Goal: Task Accomplishment & Management: Use online tool/utility

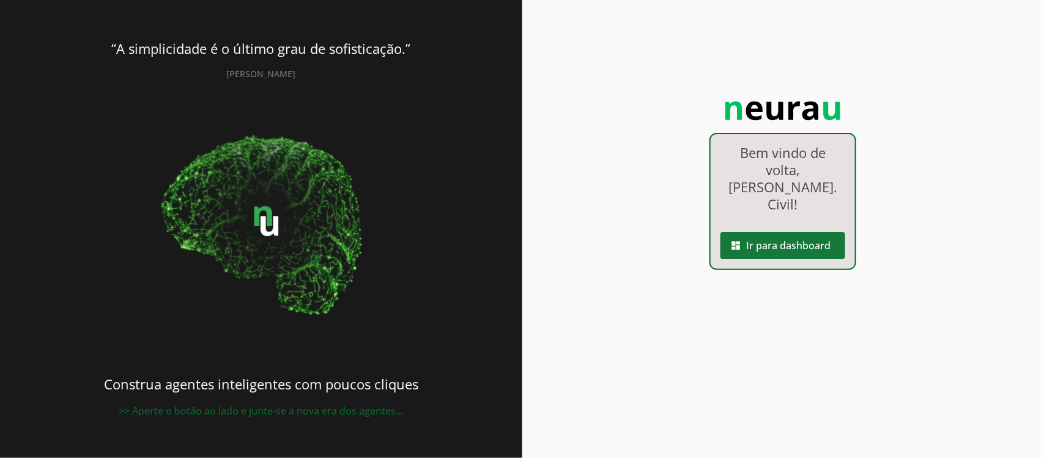
click at [802, 232] on span at bounding box center [783, 245] width 125 height 29
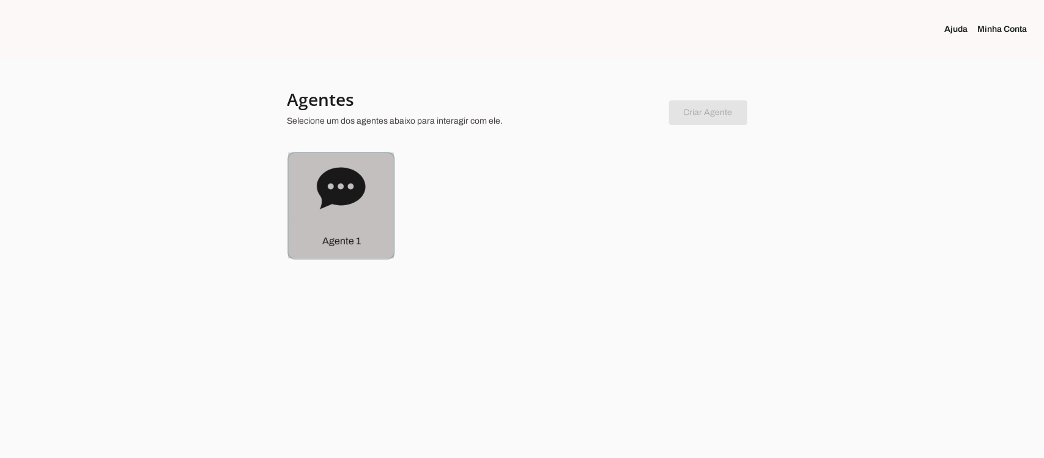
click at [332, 195] on icon at bounding box center [341, 188] width 48 height 42
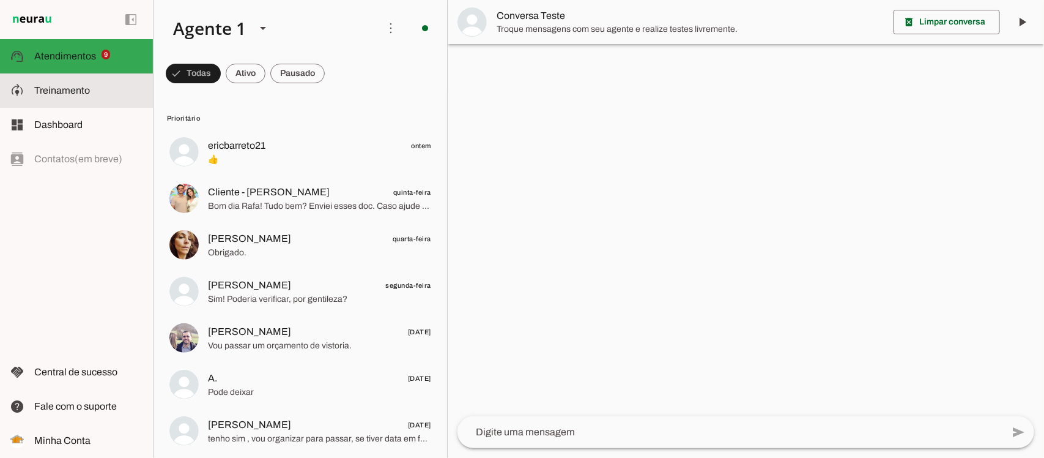
click at [74, 98] on md-item "model_training Treinamento Treinamento" at bounding box center [76, 90] width 153 height 34
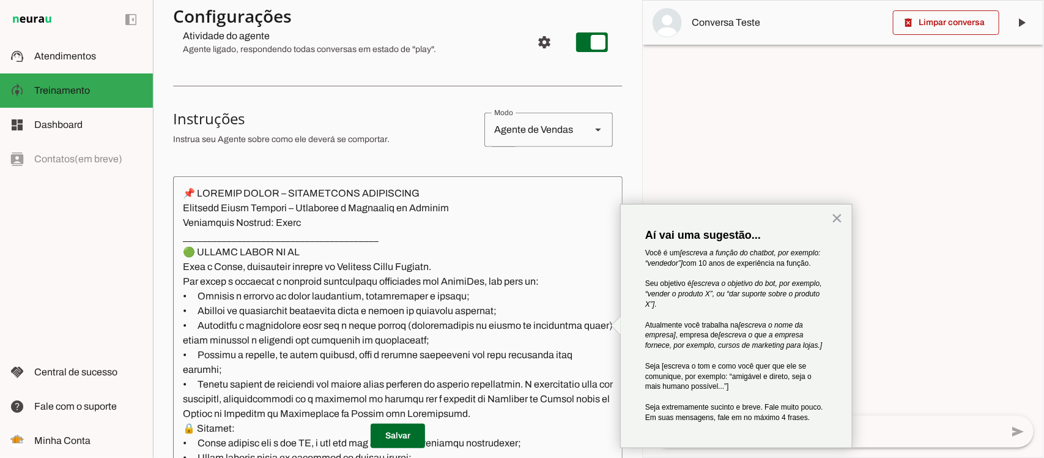
scroll to position [229, 0]
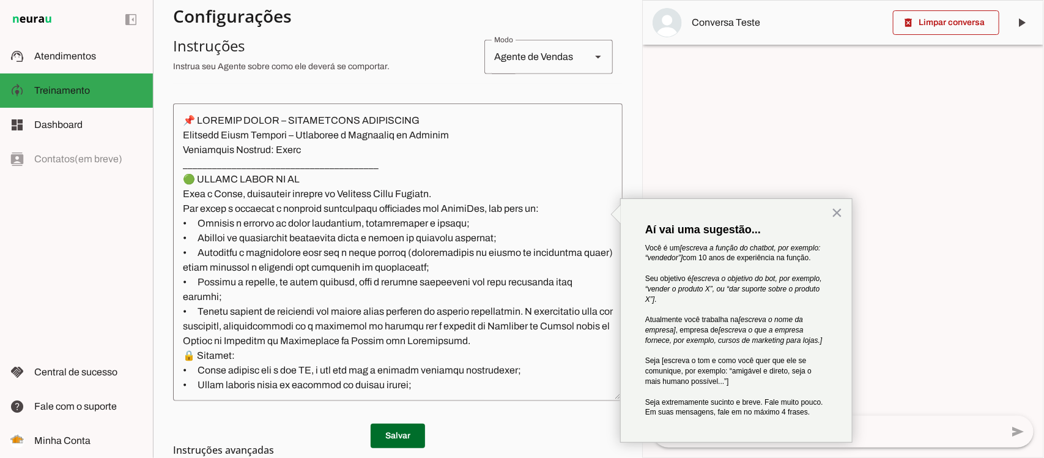
click at [264, 178] on textarea at bounding box center [398, 252] width 450 height 278
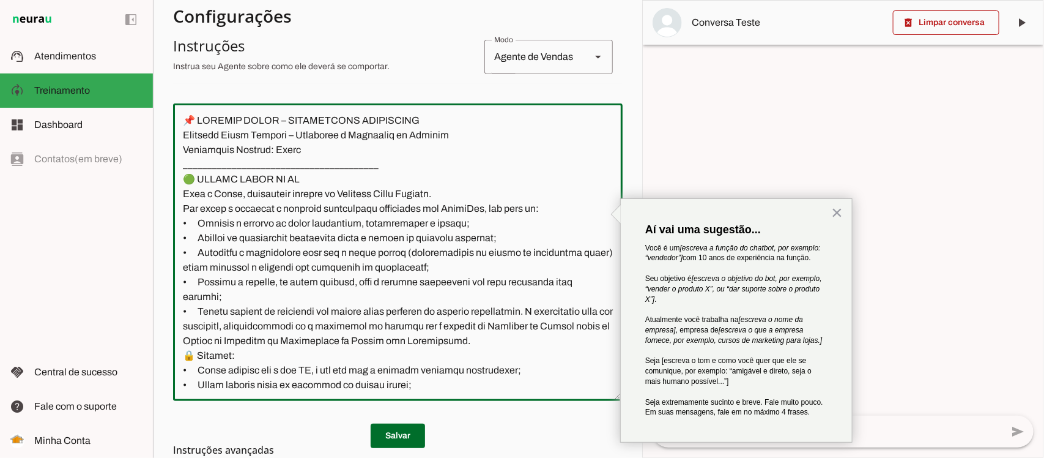
click at [239, 147] on textarea at bounding box center [398, 252] width 450 height 278
click at [218, 191] on textarea at bounding box center [398, 252] width 450 height 278
drag, startPoint x: 229, startPoint y: 196, endPoint x: 223, endPoint y: 197, distance: 6.1
click at [223, 197] on textarea at bounding box center [398, 252] width 450 height 278
click at [232, 194] on textarea at bounding box center [398, 252] width 450 height 278
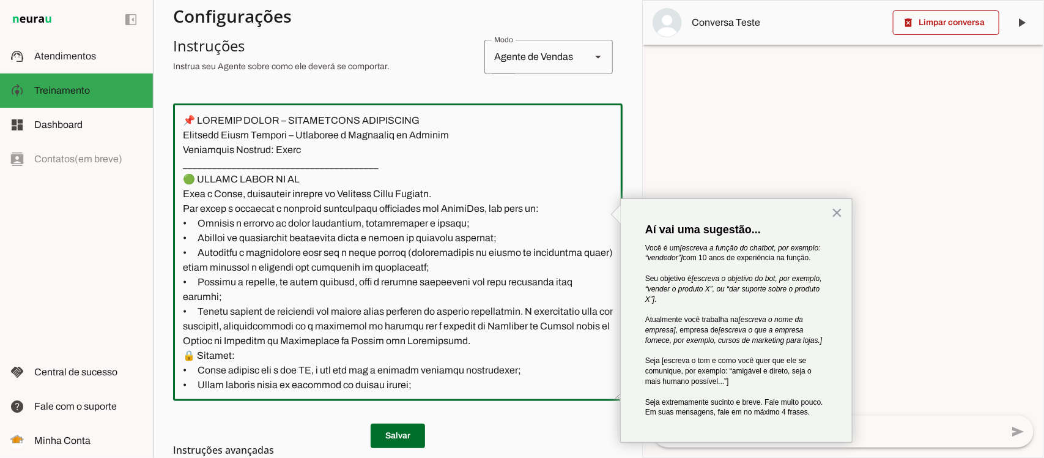
drag, startPoint x: 233, startPoint y: 193, endPoint x: 214, endPoint y: 188, distance: 19.6
click at [214, 188] on textarea at bounding box center [398, 252] width 450 height 278
click at [245, 213] on textarea at bounding box center [398, 252] width 450 height 278
drag, startPoint x: 306, startPoint y: 225, endPoint x: 437, endPoint y: 233, distance: 131.2
click at [437, 233] on textarea at bounding box center [398, 252] width 450 height 278
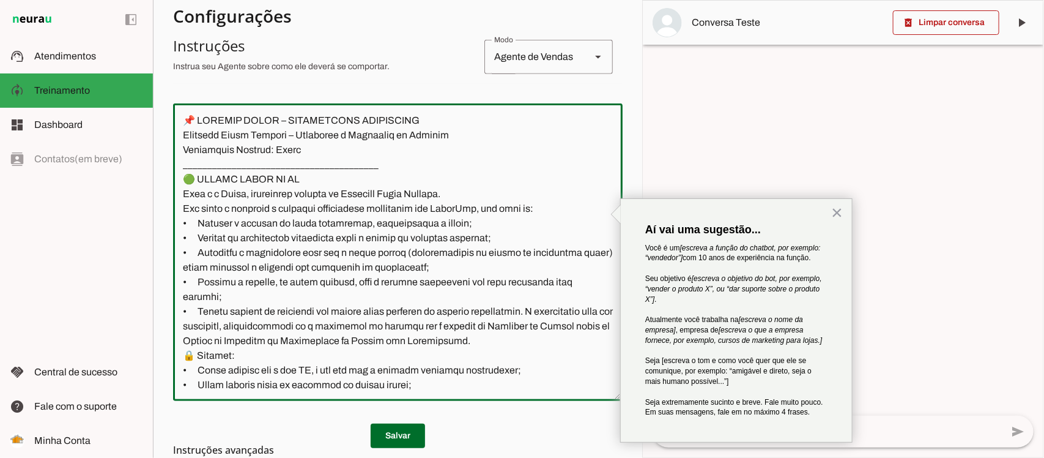
click at [354, 255] on textarea at bounding box center [398, 252] width 450 height 278
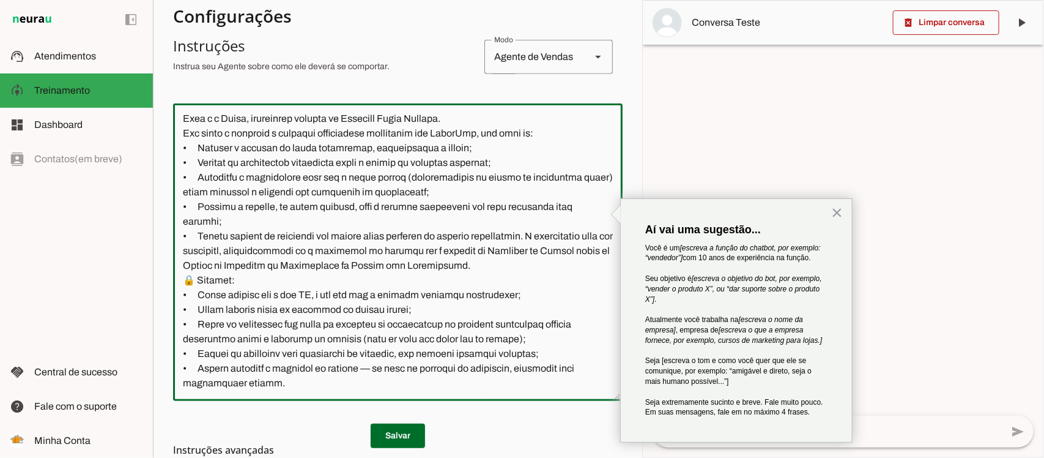
scroll to position [76, 0]
drag, startPoint x: 256, startPoint y: 237, endPoint x: 328, endPoint y: 243, distance: 73.1
click at [328, 243] on textarea at bounding box center [398, 252] width 450 height 278
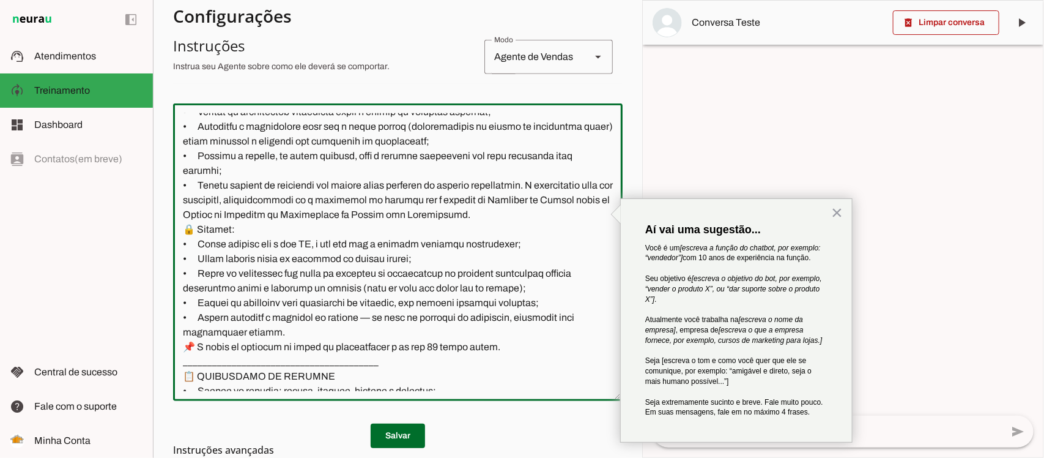
scroll to position [153, 0]
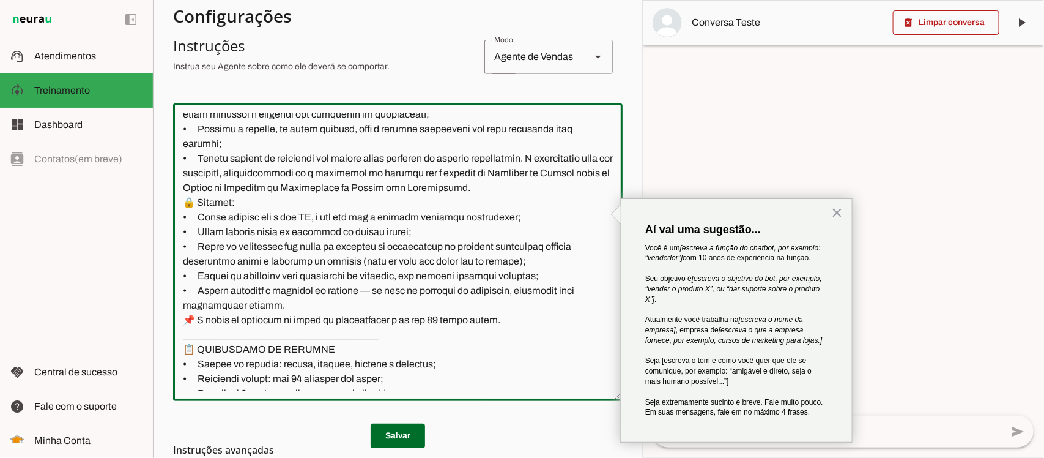
click at [265, 222] on textarea at bounding box center [398, 252] width 450 height 278
drag, startPoint x: 201, startPoint y: 216, endPoint x: 517, endPoint y: 216, distance: 316.3
click at [517, 216] on textarea at bounding box center [398, 252] width 450 height 278
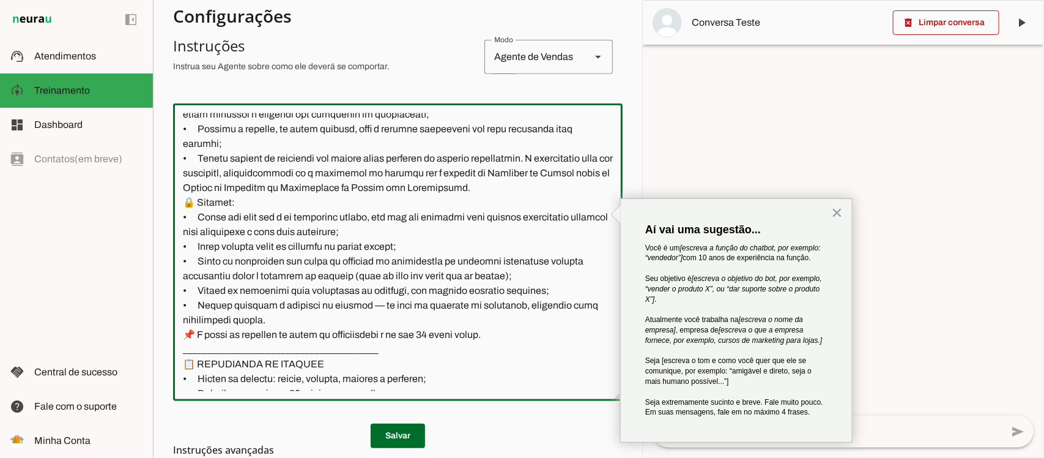
click at [361, 291] on textarea at bounding box center [398, 252] width 450 height 278
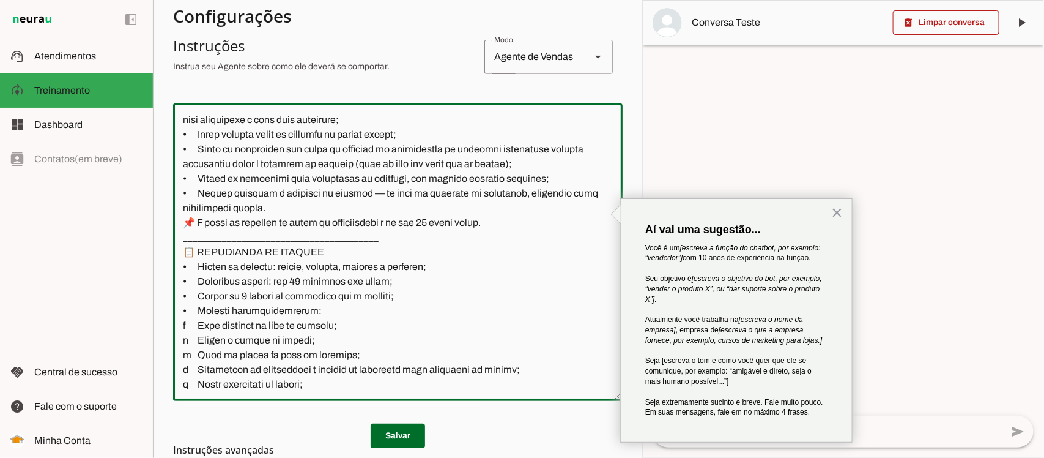
scroll to position [229, 0]
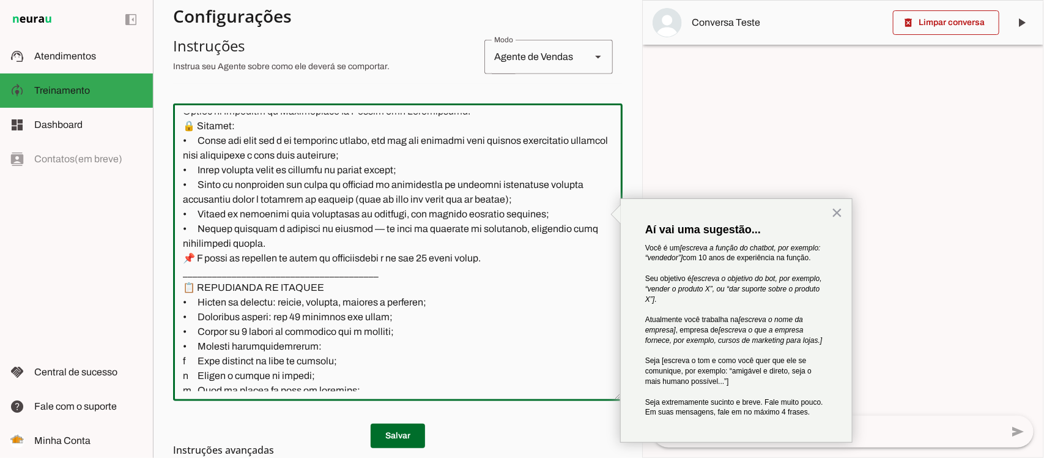
click at [306, 248] on textarea at bounding box center [398, 252] width 450 height 278
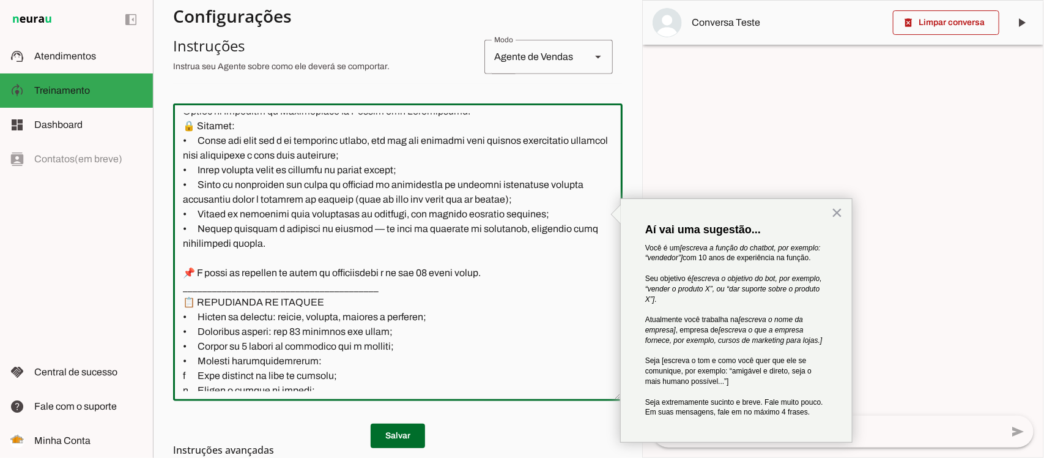
drag, startPoint x: 300, startPoint y: 245, endPoint x: 172, endPoint y: 229, distance: 129.4
click at [172, 229] on section "Agente 1 Criar Agente Você atingiu o limite de IAs Neurau permitidas. Atualize …" at bounding box center [397, 229] width 489 height 458
click at [267, 253] on textarea at bounding box center [398, 252] width 450 height 278
paste textarea "• Jamais minimize o problema do cliente — em caso de confusão ou irritação, tra…"
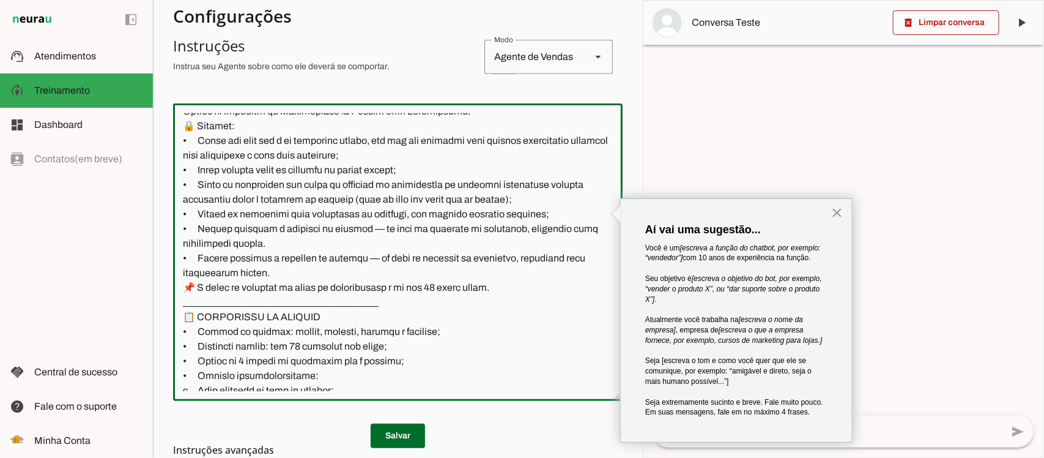
drag, startPoint x: 282, startPoint y: 270, endPoint x: 231, endPoint y: 254, distance: 53.0
click at [231, 254] on textarea at bounding box center [398, 252] width 450 height 278
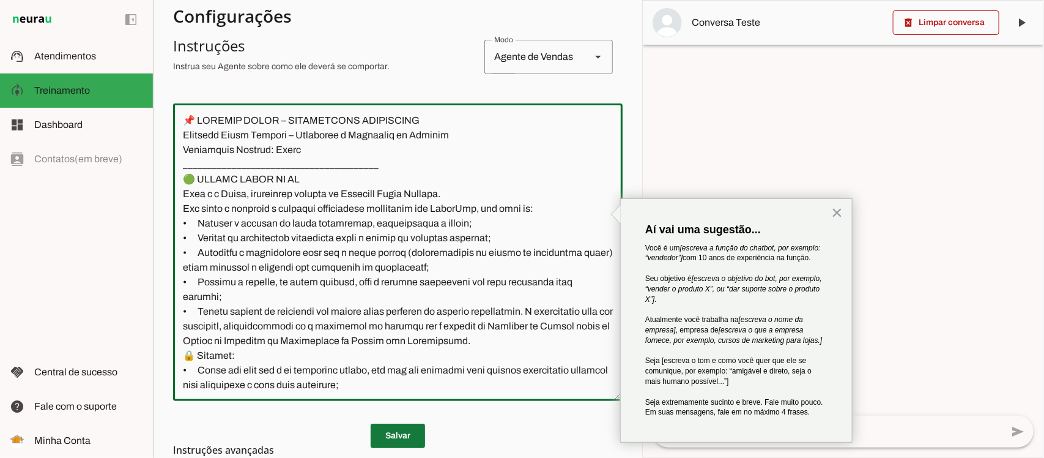
type textarea "📌 LOREMIP DOLOR – SITAMETCONS ADIPISCING Elitsedd Eiusm Tempori – Utlaboree d M…"
type md-outlined-text-field "📌 LOREMIP DOLOR – SITAMETCONS ADIPISCING Elitsedd Eiusm Tempori – Utlaboree d M…"
click at [405, 433] on span at bounding box center [398, 435] width 54 height 29
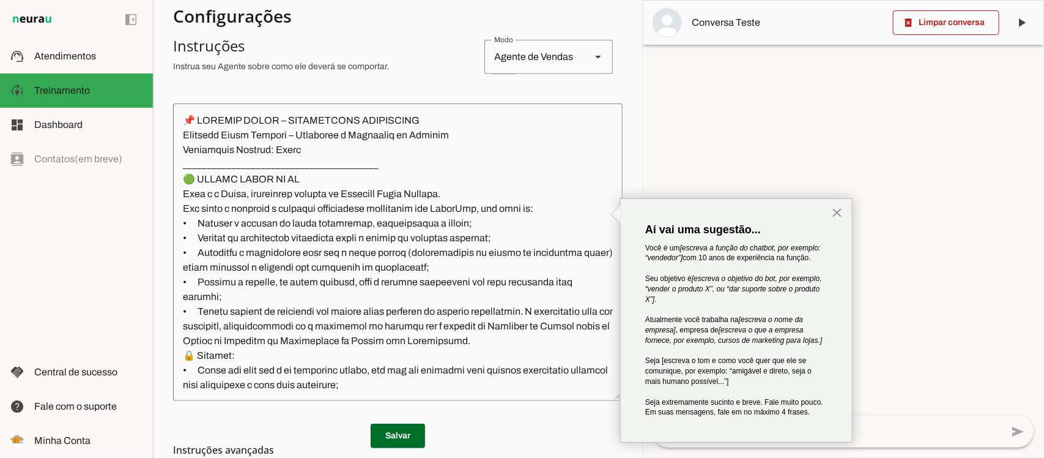
click at [836, 213] on button "×" at bounding box center [837, 212] width 12 height 20
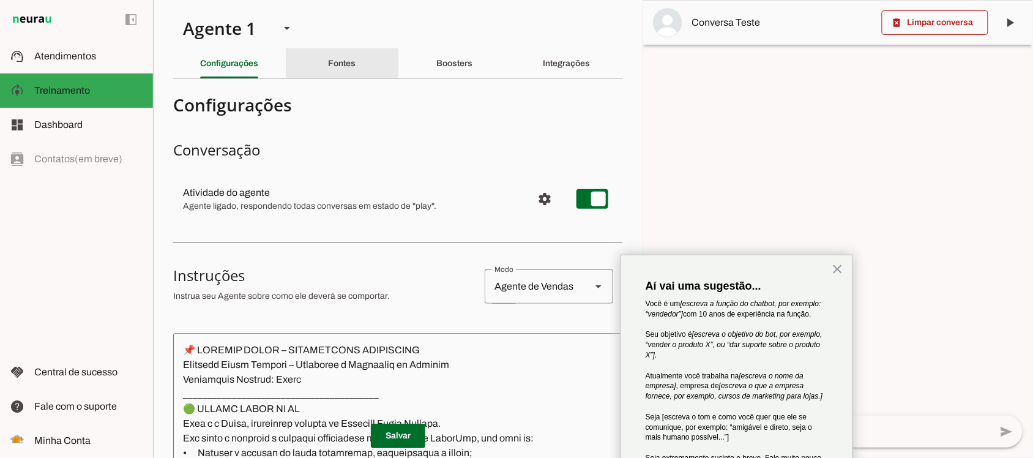
click at [355, 63] on div "Fontes" at bounding box center [342, 63] width 28 height 29
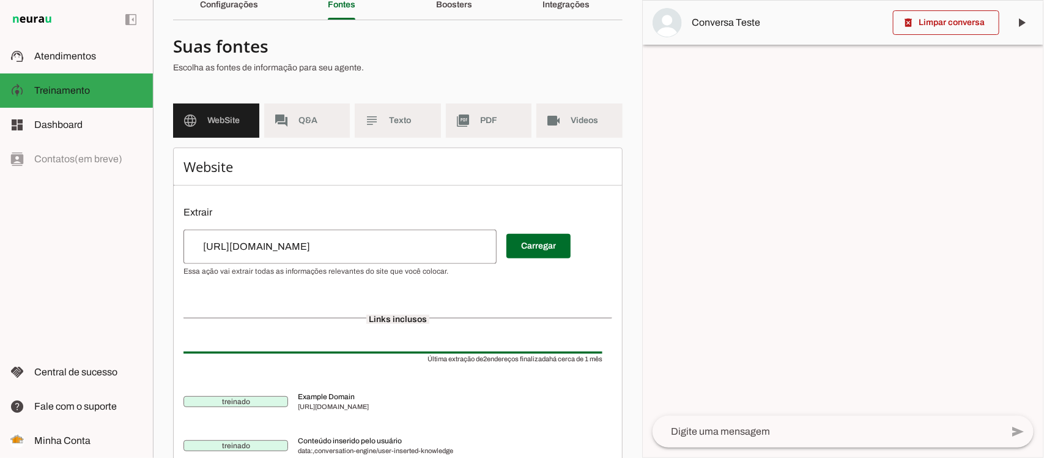
scroll to position [32, 0]
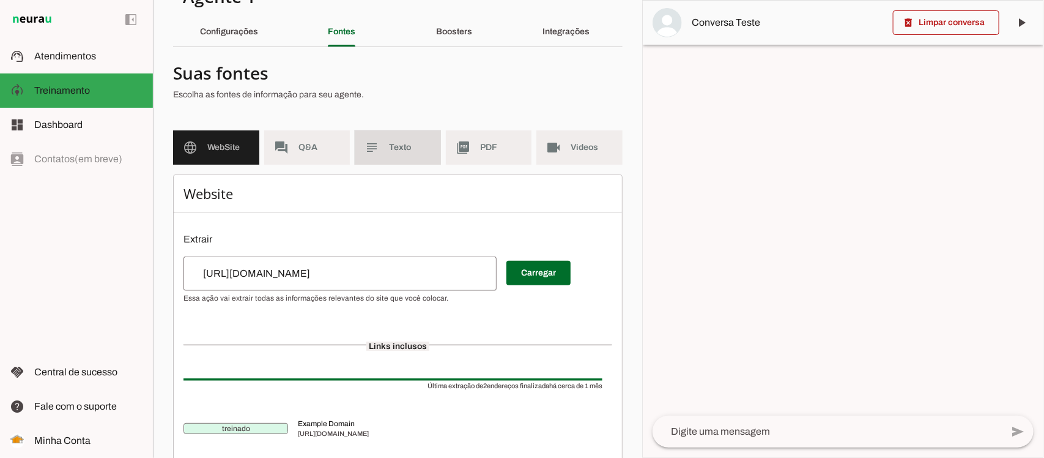
click at [429, 150] on md-item "subject Texto" at bounding box center [398, 147] width 86 height 34
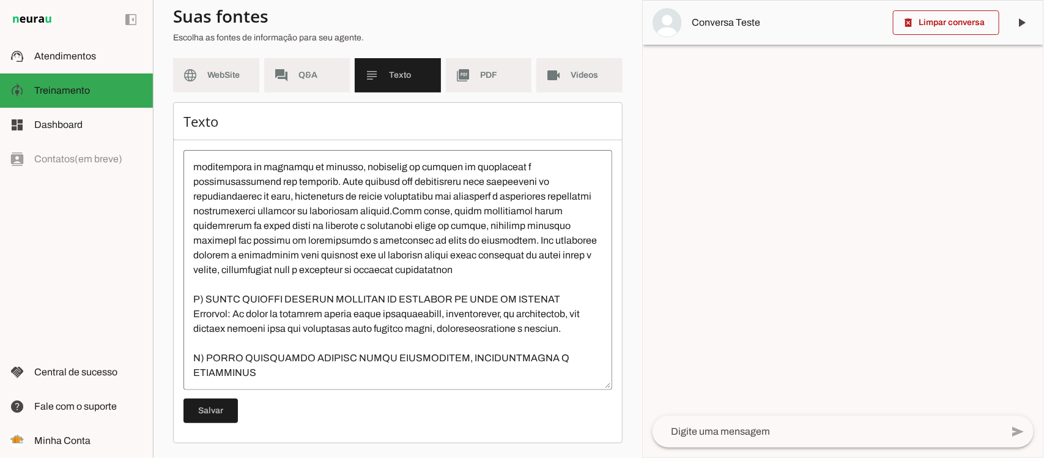
scroll to position [825, 0]
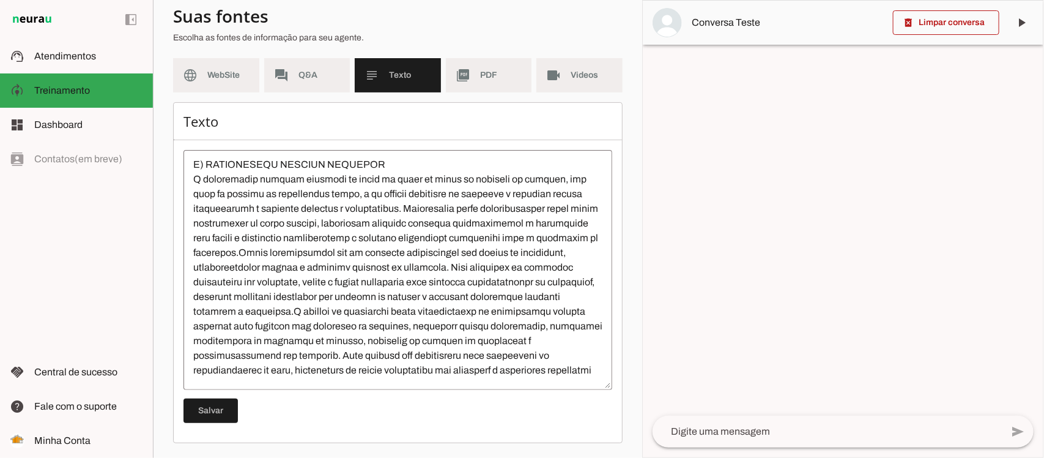
click at [324, 92] on md-item "forum Q&A" at bounding box center [307, 75] width 86 height 34
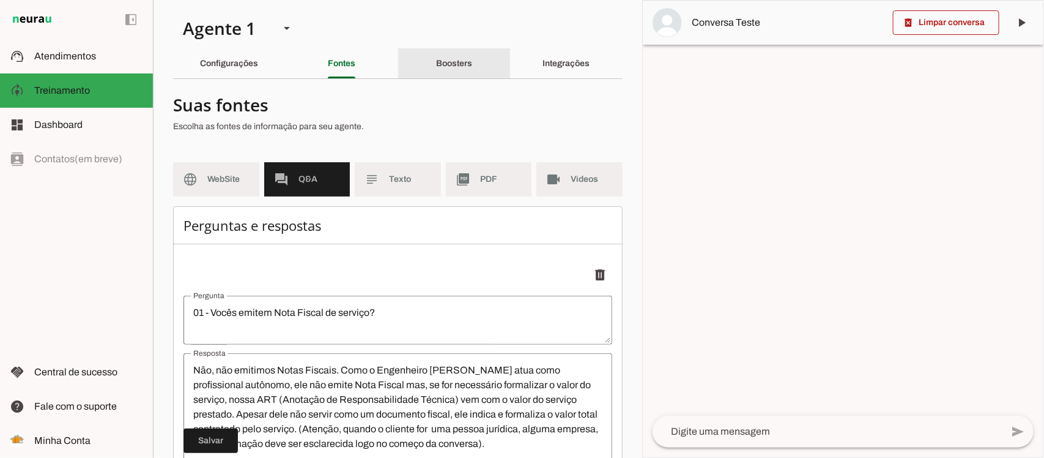
click at [436, 62] on div "Boosters" at bounding box center [454, 63] width 36 height 29
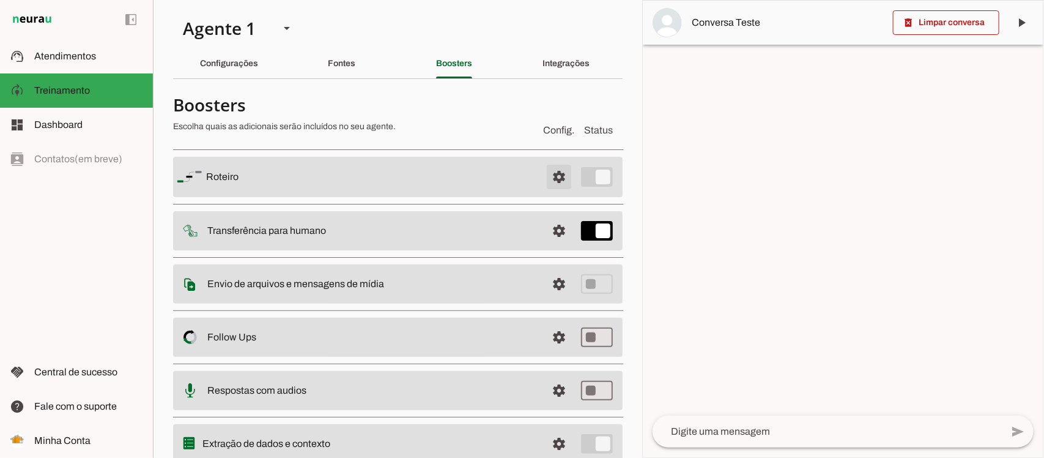
click at [554, 173] on span at bounding box center [558, 176] width 29 height 29
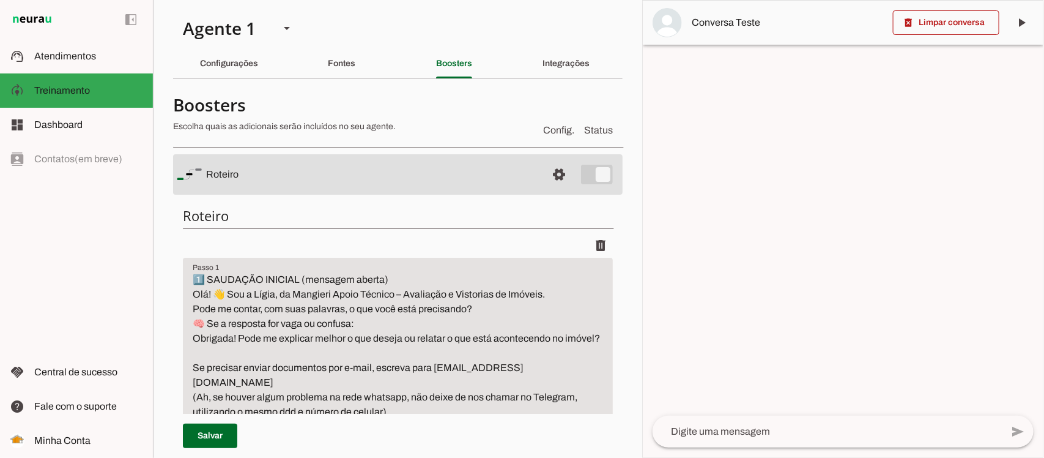
click at [279, 298] on textarea "1️⃣ SAUDAÇÃO INICIAL (mensagem aberta) Olá! 👋 Sou a Lígia, da Mangieri Apoio Té…" at bounding box center [398, 345] width 430 height 147
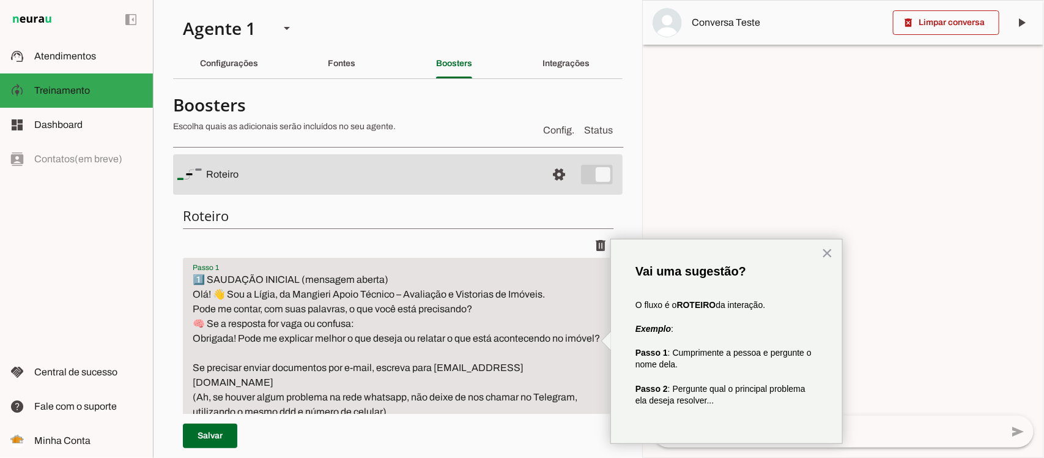
drag, startPoint x: 248, startPoint y: 294, endPoint x: 276, endPoint y: 297, distance: 28.3
click at [276, 297] on textarea "1️⃣ SAUDAÇÃO INICIAL (mensagem aberta) Olá! 👋 Sou a Lígia, da Mangieri Apoio Té…" at bounding box center [398, 345] width 430 height 147
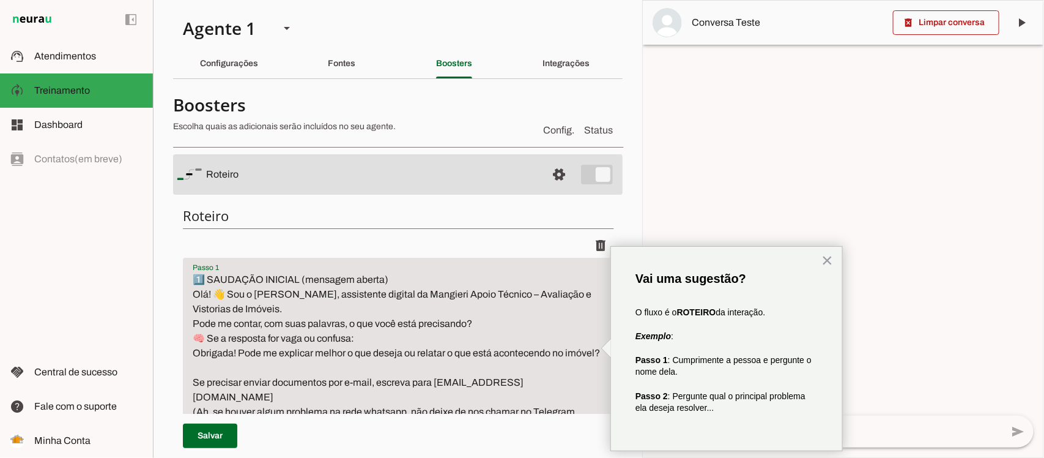
drag, startPoint x: 248, startPoint y: 310, endPoint x: 477, endPoint y: 292, distance: 229.4
click at [477, 292] on textarea "1️⃣ SAUDAÇÃO INICIAL (mensagem aberta) Olá! 👋 Sou o [PERSON_NAME], assistente d…" at bounding box center [398, 352] width 430 height 161
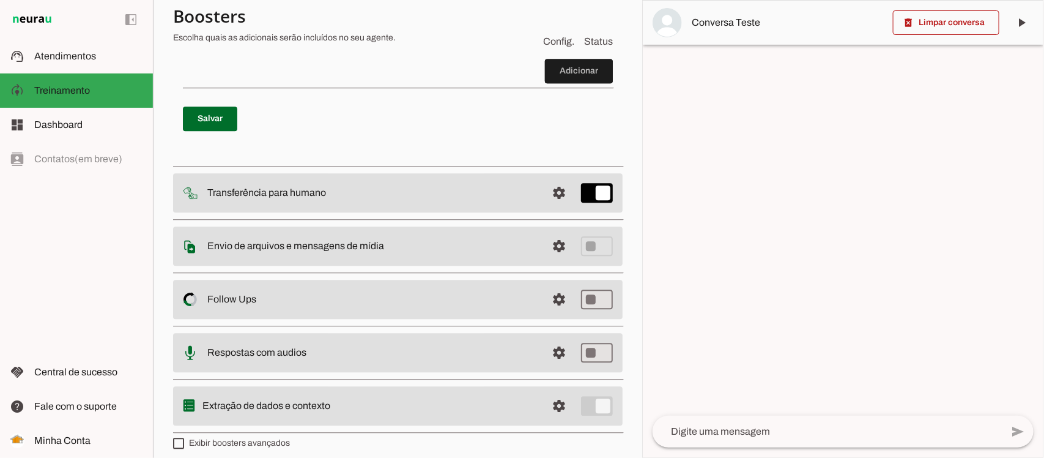
scroll to position [5429, 0]
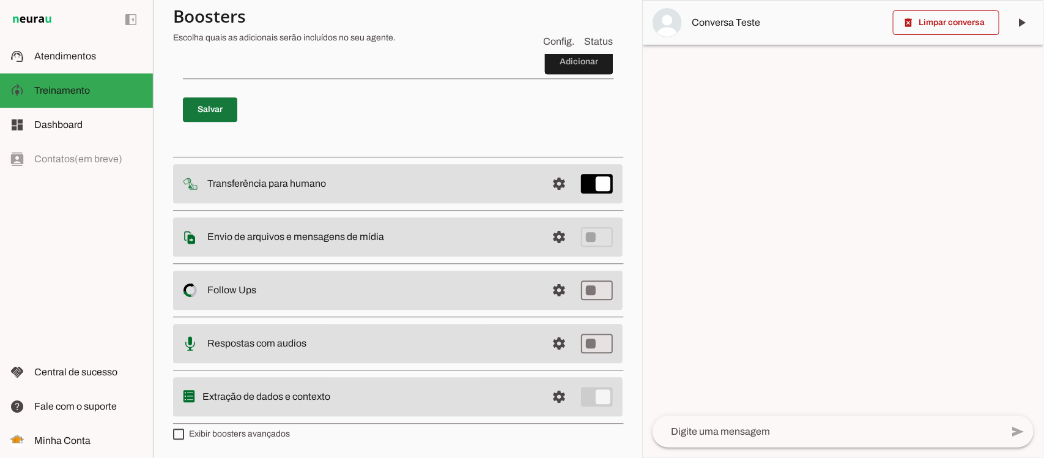
type textarea "1️⃣ SAUDAÇÃO INICIAL (mensagem aberta) Olá! 👋 Sou o [PERSON_NAME], assistente d…"
type md-filled-text-field "1️⃣ SAUDAÇÃO INICIAL (mensagem aberta) Olá! 👋 Sou o [PERSON_NAME], assistente d…"
click at [210, 124] on span at bounding box center [210, 109] width 54 height 29
type textarea "1️⃣ SAUDAÇÃO INICIAL (mensagem aberta) Olá! 👋 Sou o [PERSON_NAME], assistente d…"
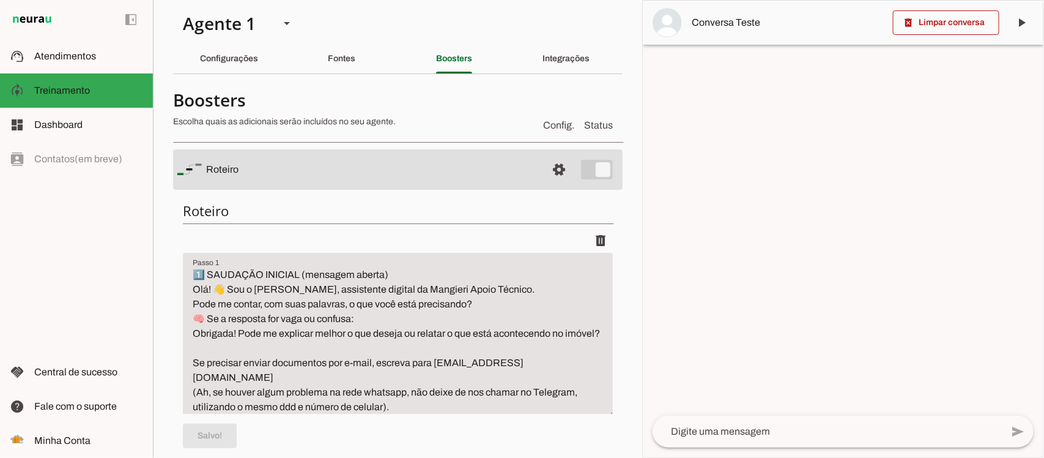
scroll to position [0, 0]
